Goal: Information Seeking & Learning: Learn about a topic

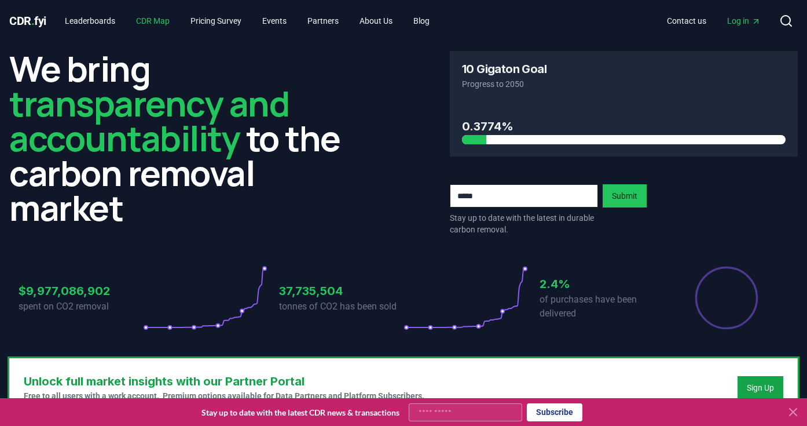
click at [147, 25] on link "CDR Map" at bounding box center [153, 20] width 52 height 21
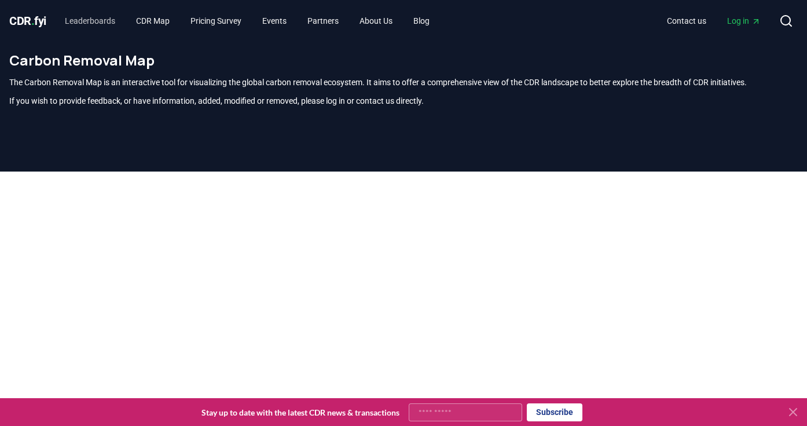
click at [105, 23] on link "Leaderboards" at bounding box center [90, 20] width 69 height 21
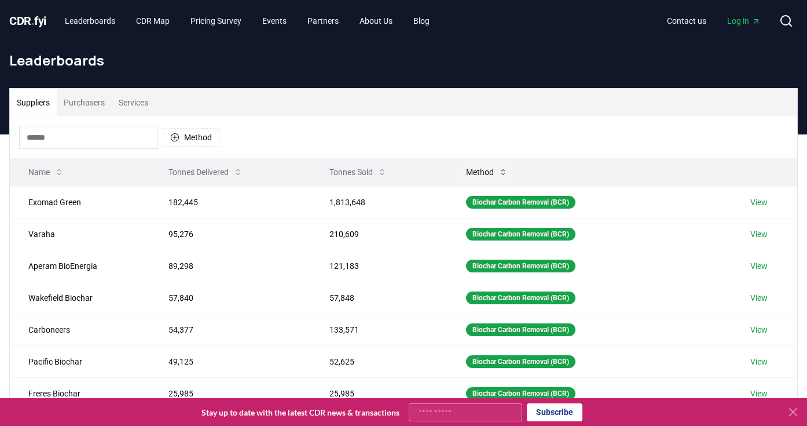
click at [492, 171] on button "Method" at bounding box center [487, 171] width 60 height 23
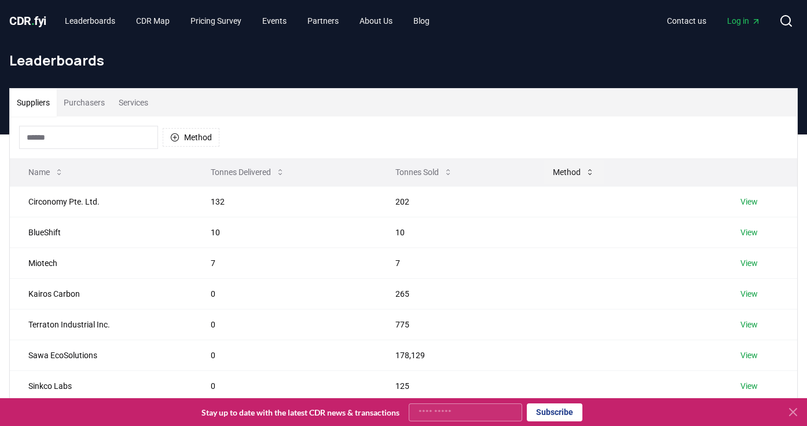
click at [575, 173] on button "Method" at bounding box center [574, 171] width 60 height 23
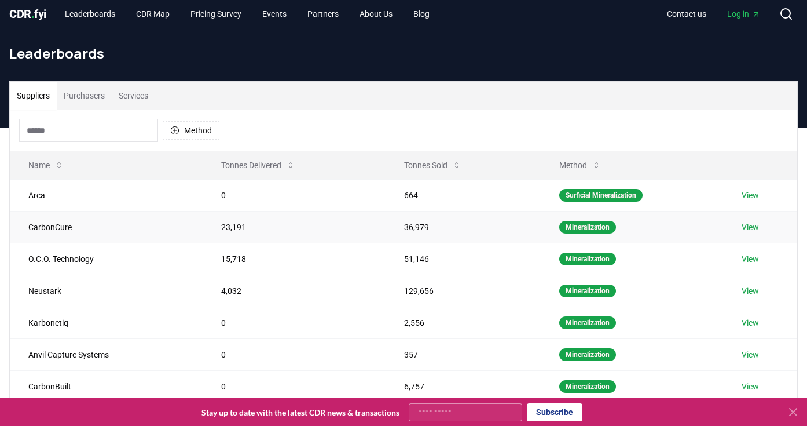
scroll to position [13, 0]
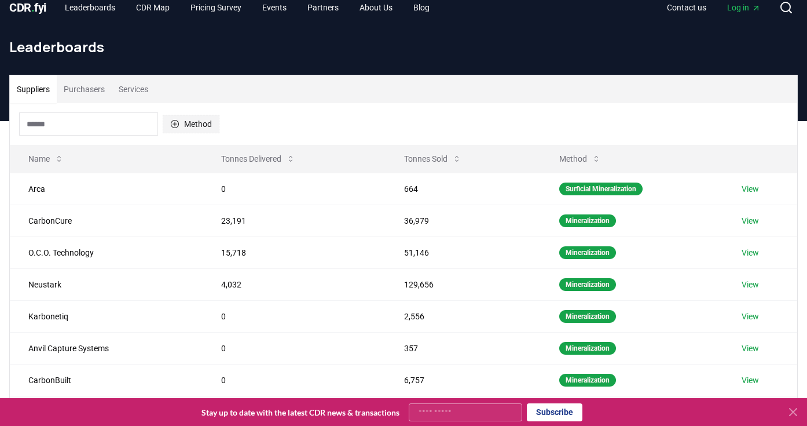
click at [177, 131] on button "Method" at bounding box center [191, 124] width 57 height 19
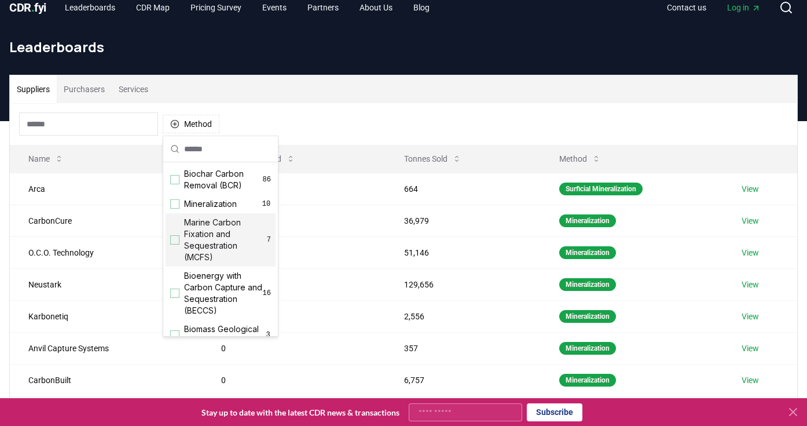
scroll to position [3, 0]
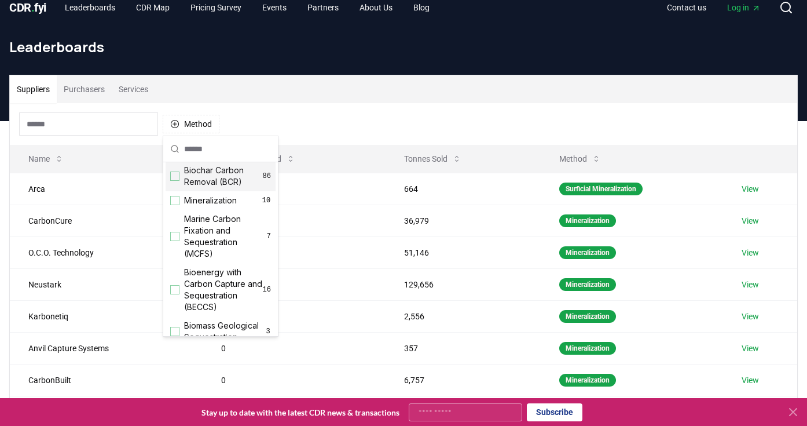
click at [178, 172] on div "Suggestions" at bounding box center [174, 175] width 9 height 9
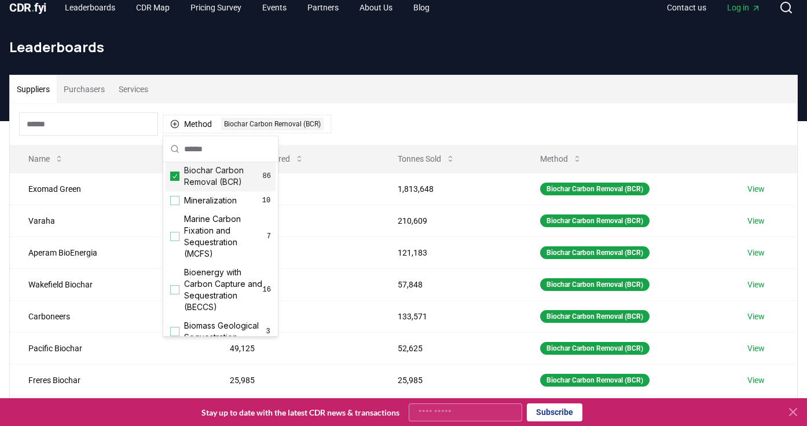
click at [592, 109] on div "Method 1 Biochar Carbon Removal (BCR)" at bounding box center [404, 124] width 788 height 42
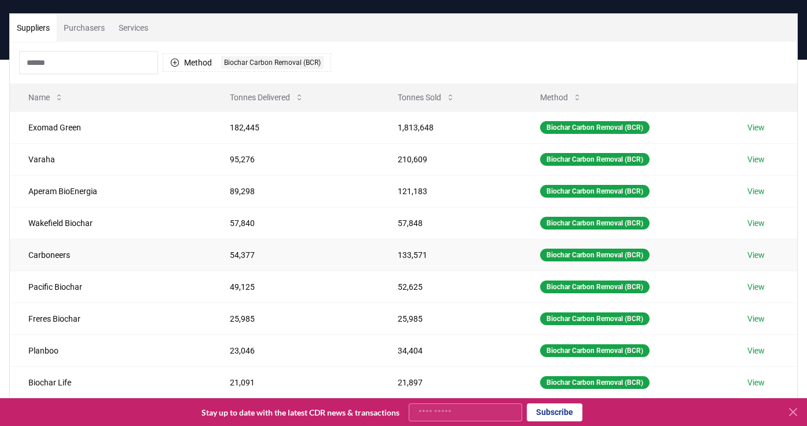
scroll to position [79, 0]
